Goal: Transaction & Acquisition: Book appointment/travel/reservation

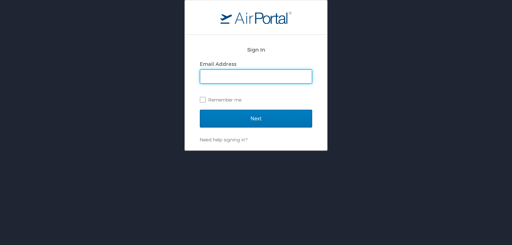
type input "joseph.cataudella@usskiandsnowboard.org"
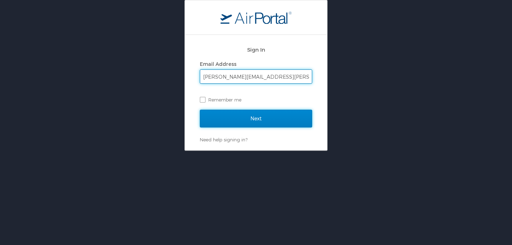
click at [259, 114] on input "Next" at bounding box center [256, 118] width 112 height 18
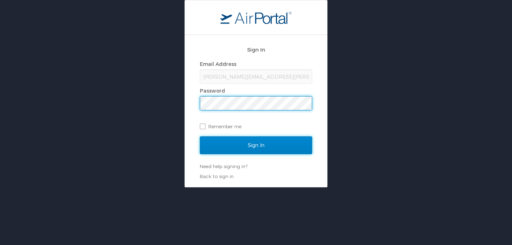
click at [262, 141] on input "Sign In" at bounding box center [256, 145] width 112 height 18
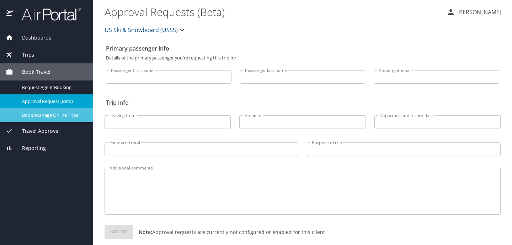
click at [56, 119] on div "Book/Manage Online Trips" at bounding box center [47, 115] width 82 height 8
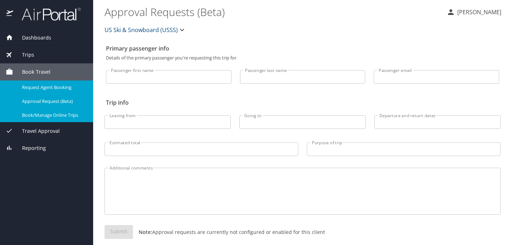
click at [74, 86] on span "Request Agent Booking" at bounding box center [53, 87] width 63 height 7
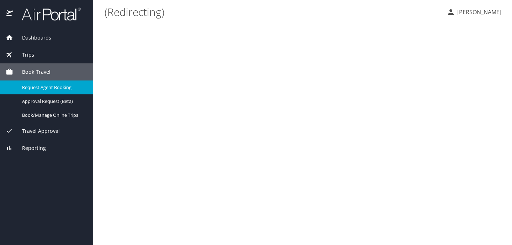
click at [58, 55] on div "Trips" at bounding box center [47, 55] width 82 height 8
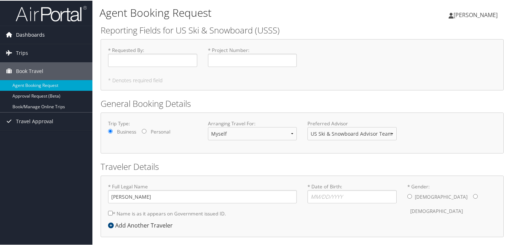
click at [52, 33] on link "Dashboards" at bounding box center [46, 34] width 92 height 18
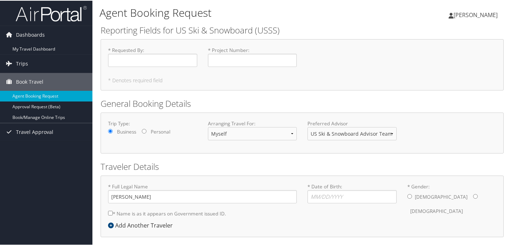
click at [468, 13] on span "[PERSON_NAME]" at bounding box center [476, 14] width 44 height 8
click at [449, 55] on link "Travel Agency Contacts" at bounding box center [456, 51] width 79 height 12
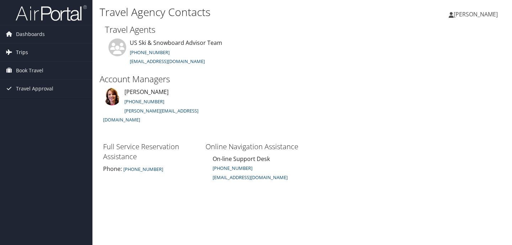
click at [41, 55] on link "Trips" at bounding box center [46, 52] width 92 height 18
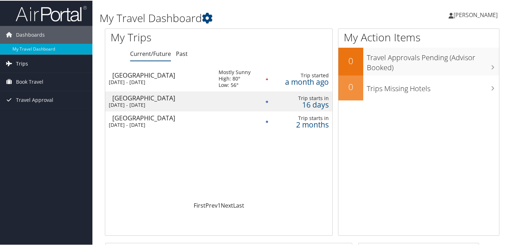
click at [32, 63] on link "Trips" at bounding box center [46, 63] width 92 height 18
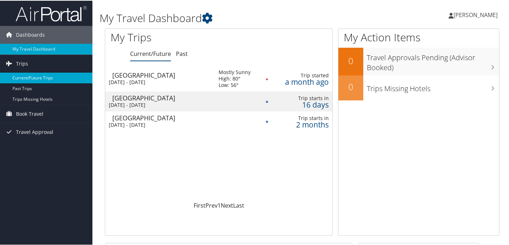
click at [38, 76] on link "Current/Future Trips" at bounding box center [46, 77] width 92 height 11
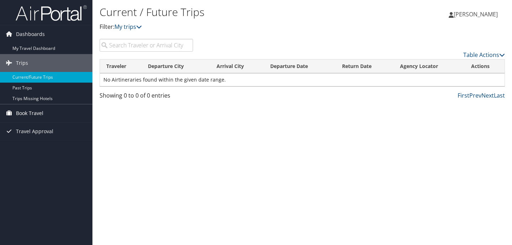
click at [32, 113] on span "Book Travel" at bounding box center [29, 113] width 27 height 18
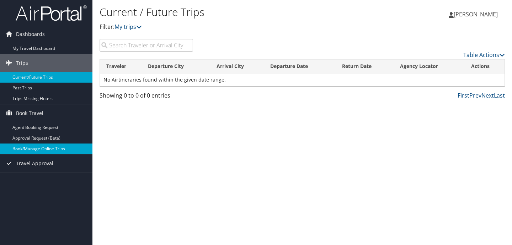
click at [43, 149] on link "Book/Manage Online Trips" at bounding box center [46, 148] width 92 height 11
